Goal: Information Seeking & Learning: Find contact information

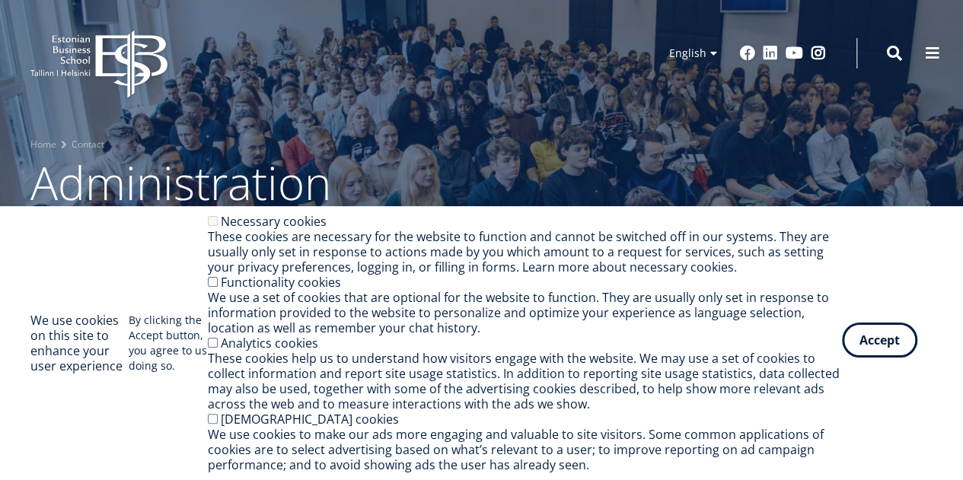
click at [869, 343] on button "Accept" at bounding box center [879, 340] width 75 height 35
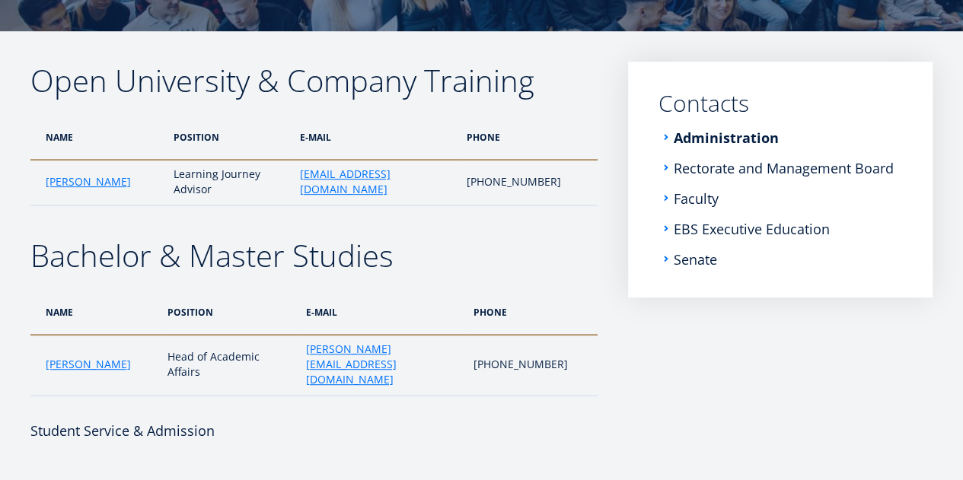
scroll to position [213, 0]
click at [84, 174] on link "Kadri Osula" at bounding box center [88, 181] width 85 height 15
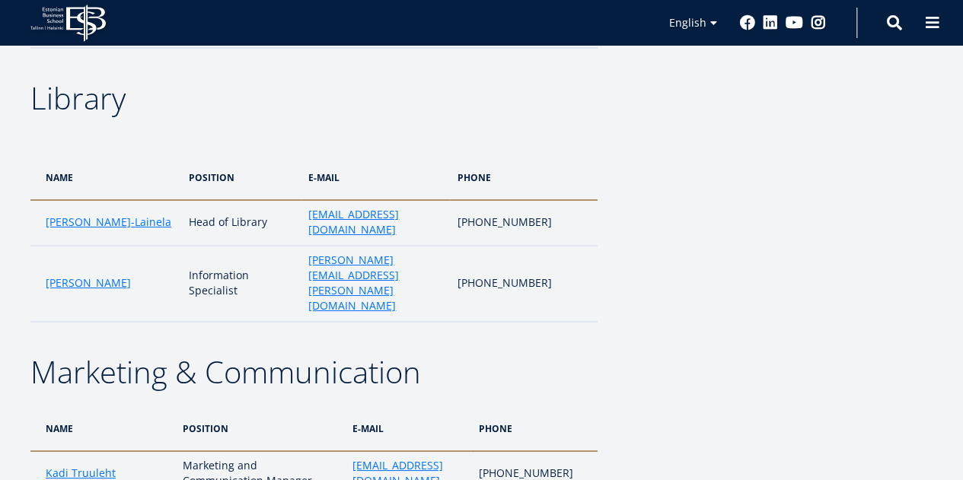
scroll to position [2658, 0]
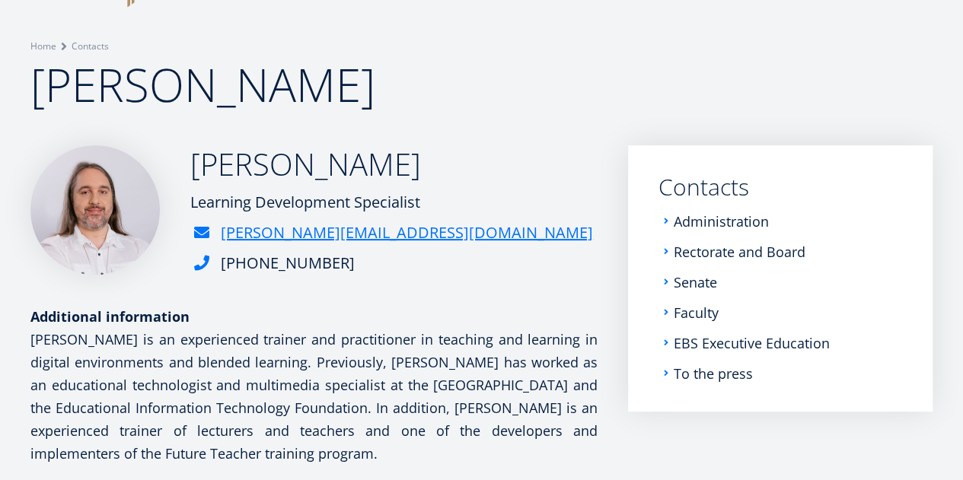
scroll to position [91, 0]
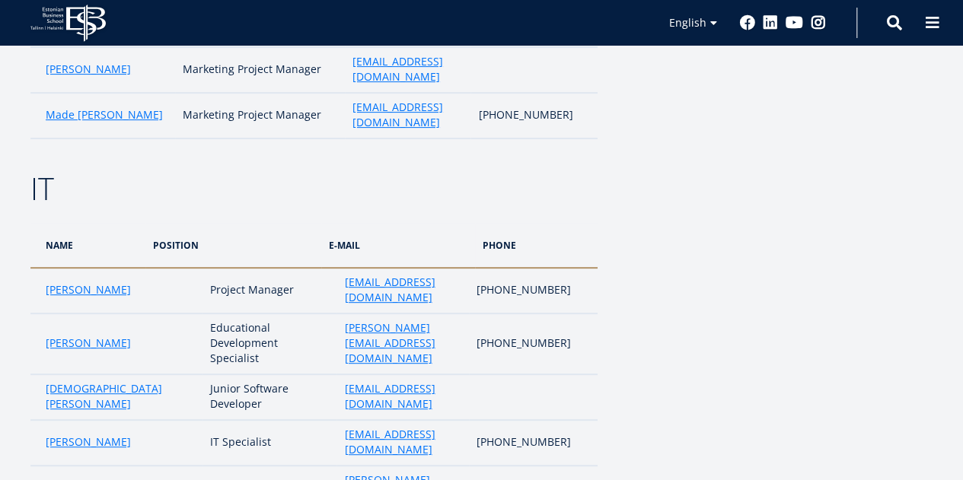
scroll to position [3104, 0]
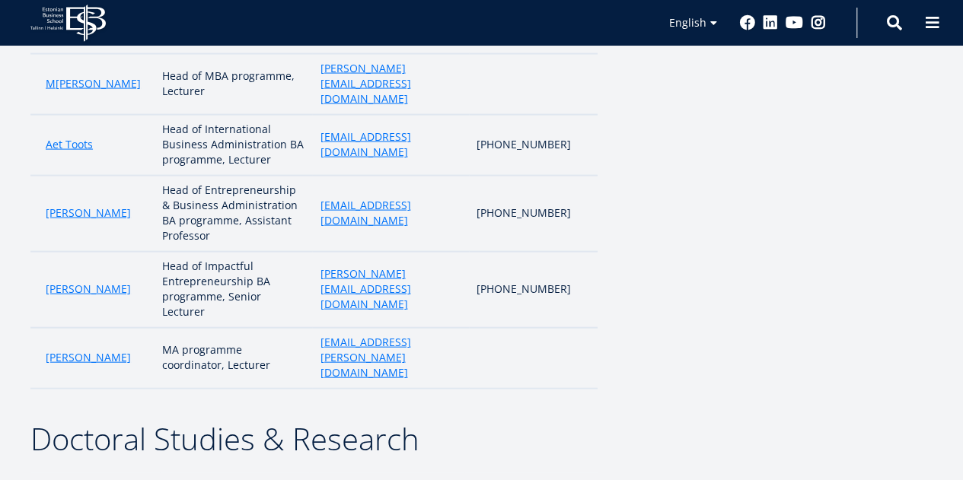
scroll to position [1515, 0]
